Goal: Complete application form

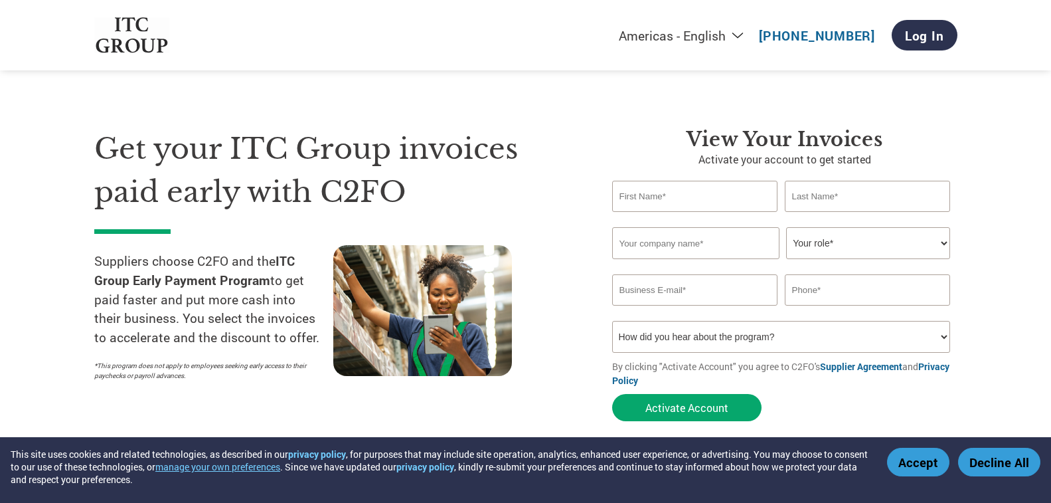
click at [938, 336] on select "How did you hear about the program? Received a letter Email Social Media Online…" at bounding box center [781, 337] width 339 height 32
click at [584, 334] on div "Get your ITC Group invoices paid early with C2FO Suppliers choose C2FO and the …" at bounding box center [343, 278] width 498 height 300
click at [942, 337] on select "How did you hear about the program? Received a letter Email Social Media Online…" at bounding box center [781, 337] width 339 height 32
click at [994, 260] on section "Get your ITC Group invoices paid early with C2FO Suppliers choose C2FO and the …" at bounding box center [525, 261] width 1051 height 417
click at [646, 192] on input "text" at bounding box center [695, 196] width 166 height 31
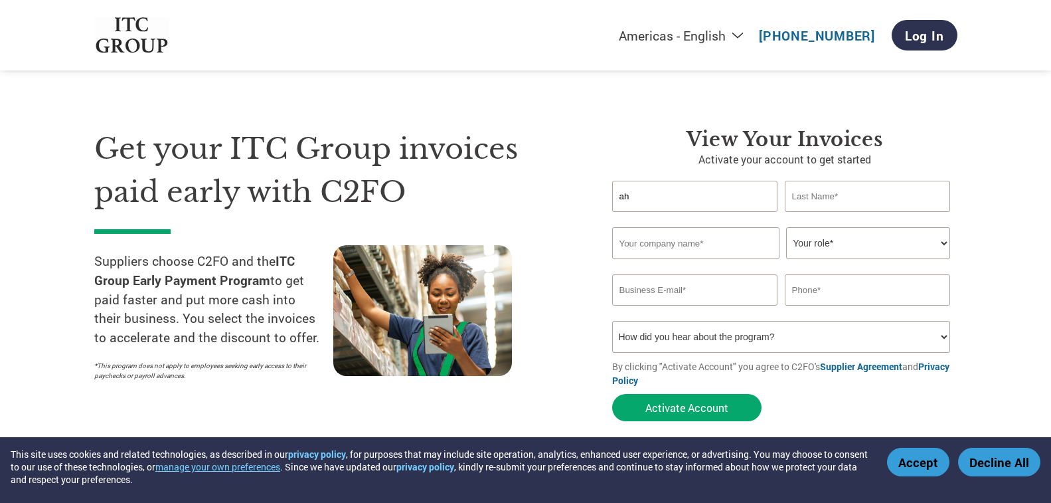
type input "a"
type input "[PERSON_NAME]"
click at [824, 198] on input "text" at bounding box center [868, 196] width 166 height 31
type input "[PERSON_NAME]"
click at [693, 244] on input "text" at bounding box center [695, 243] width 167 height 32
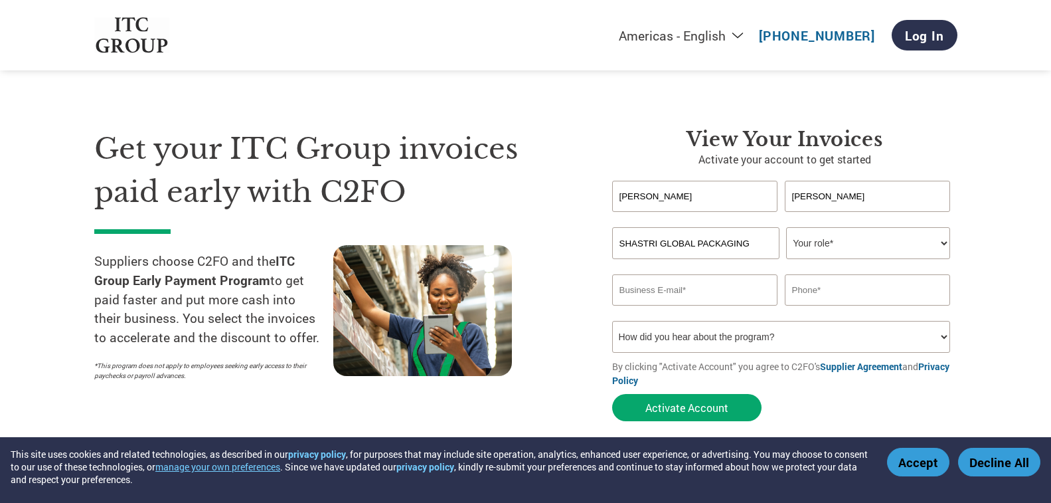
type input "SHASTRI GLOBAL PACKAGING"
click at [944, 244] on select "Your role* CFO Controller Credit Manager Finance Director Treasurer CEO Preside…" at bounding box center [868, 243] width 164 height 32
click at [998, 229] on section "Get your ITC Group invoices paid early with C2FO Suppliers choose C2FO and the …" at bounding box center [525, 261] width 1051 height 417
click at [941, 244] on select "Your role* CFO Controller Credit Manager Finance Director Treasurer CEO Preside…" at bounding box center [868, 243] width 164 height 32
select select "CEO"
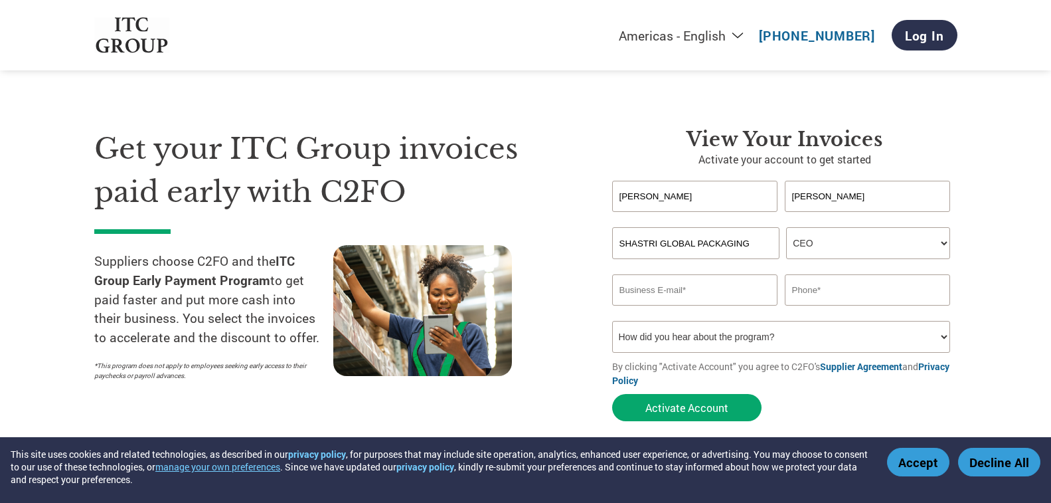
click at [786, 227] on select "Your role* CFO Controller Credit Manager Finance Director Treasurer CEO Preside…" at bounding box center [868, 243] width 164 height 32
click at [669, 288] on input "email" at bounding box center [695, 289] width 166 height 31
type input "[EMAIL_ADDRESS][DOMAIN_NAME]"
click at [835, 287] on input "text" at bounding box center [868, 289] width 166 height 31
type input "9891002017"
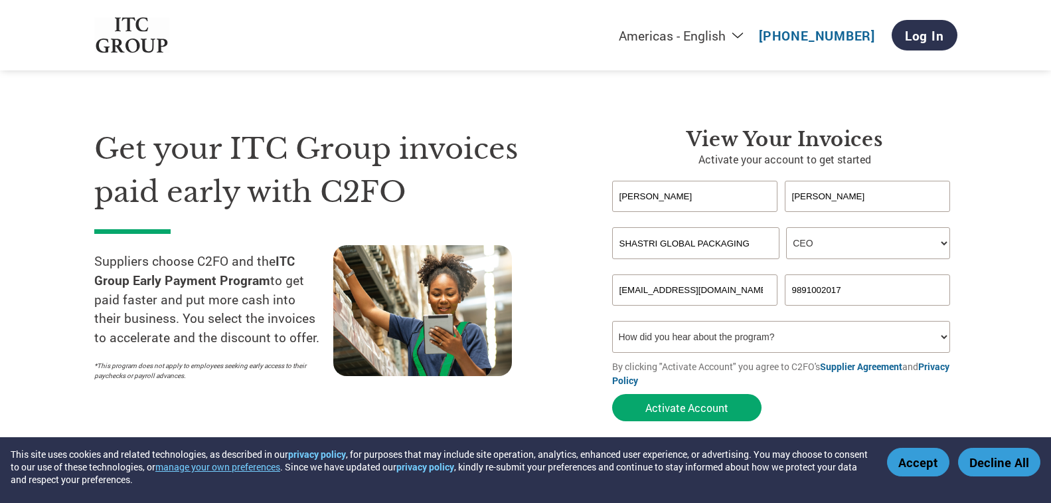
click at [944, 337] on select "How did you hear about the program? Received a letter Email Social Media Online…" at bounding box center [781, 337] width 339 height 32
select select "Email"
click at [612, 321] on select "How did you hear about the program? Received a letter Email Social Media Online…" at bounding box center [781, 337] width 339 height 32
click at [689, 408] on button "Activate Account" at bounding box center [686, 407] width 149 height 27
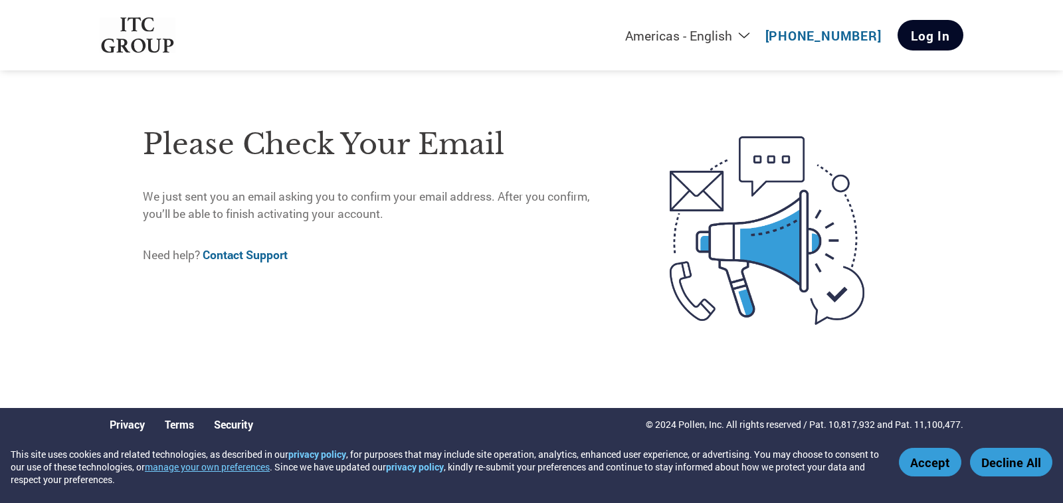
click at [912, 37] on link "Log In" at bounding box center [930, 35] width 66 height 31
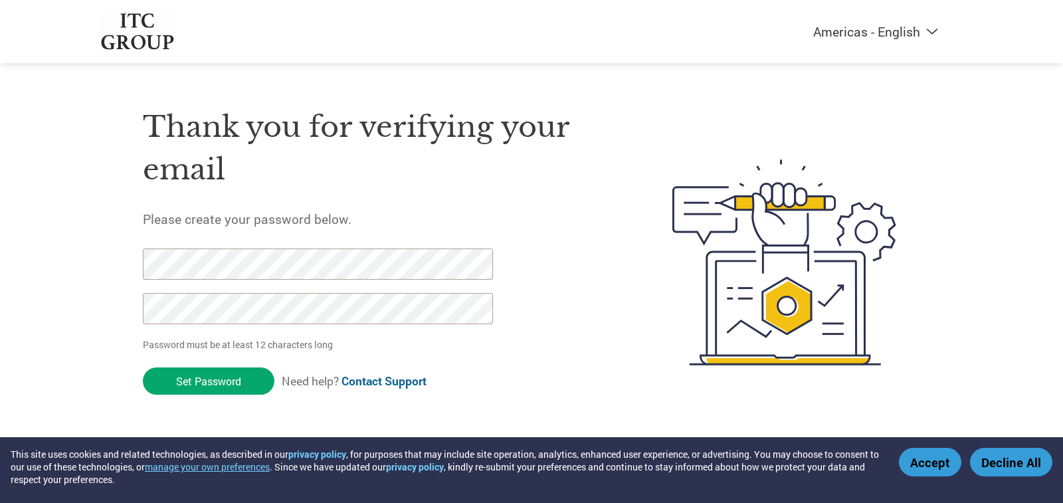
drag, startPoint x: 213, startPoint y: 379, endPoint x: 225, endPoint y: 375, distance: 12.4
click at [214, 379] on input "Set Password" at bounding box center [208, 380] width 131 height 27
